Goal: Browse casually

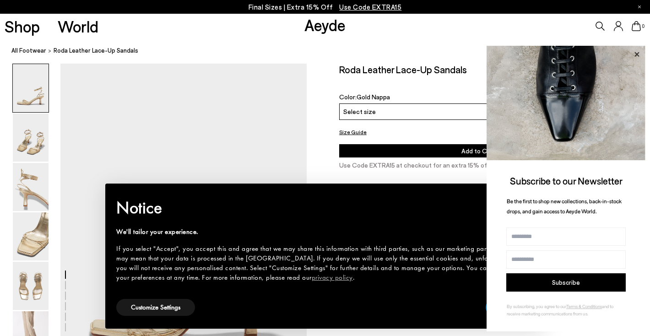
click at [637, 53] on icon at bounding box center [637, 55] width 12 height 12
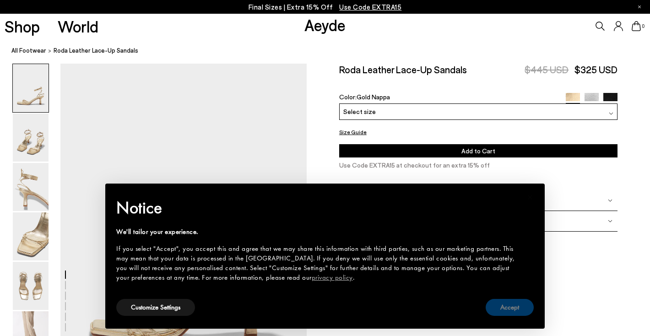
click at [497, 314] on button "Accept" at bounding box center [510, 307] width 48 height 17
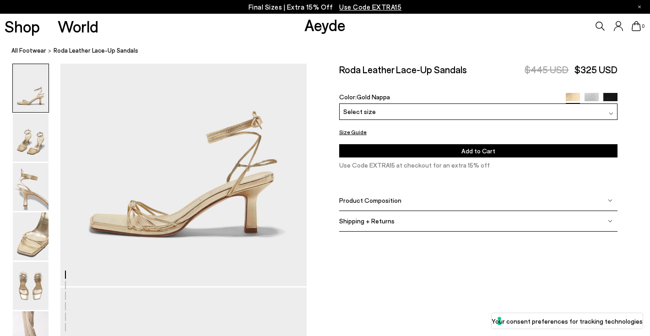
scroll to position [107, 0]
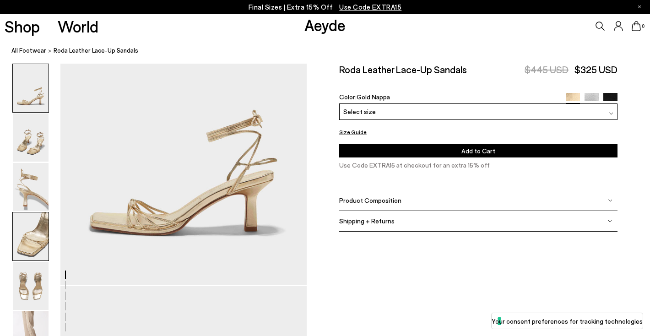
click at [29, 238] on img at bounding box center [31, 236] width 36 height 48
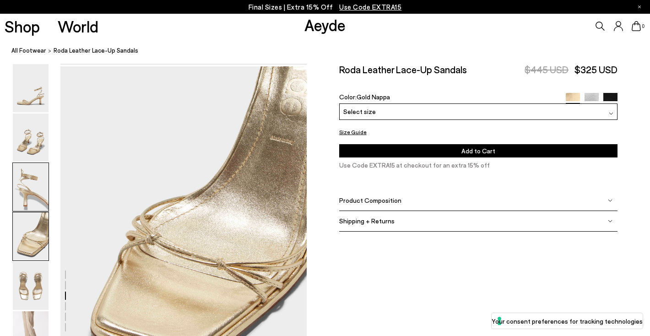
scroll to position [990, 0]
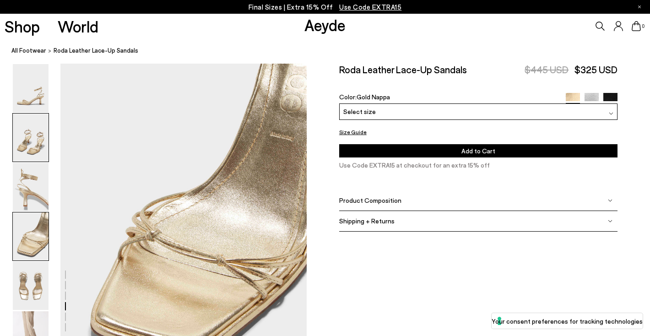
click at [29, 143] on img at bounding box center [31, 138] width 36 height 48
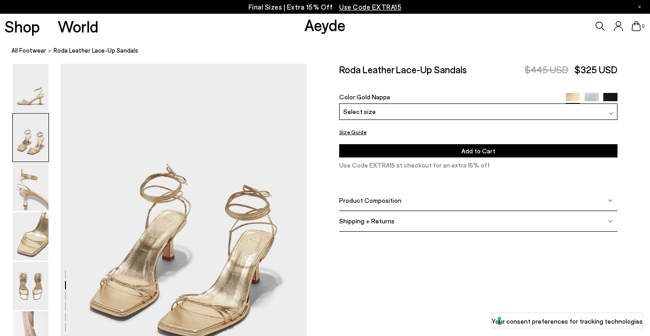
scroll to position [330, 0]
